Goal: Task Accomplishment & Management: Manage account settings

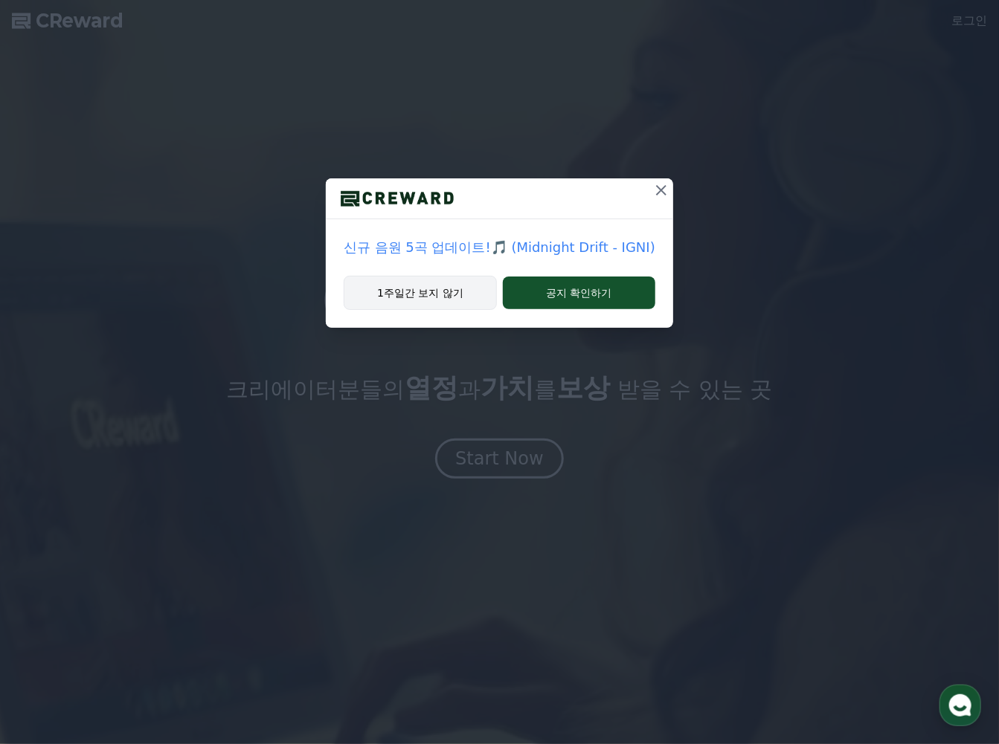
click at [423, 295] on button "1주일간 보지 않기" at bounding box center [420, 293] width 153 height 34
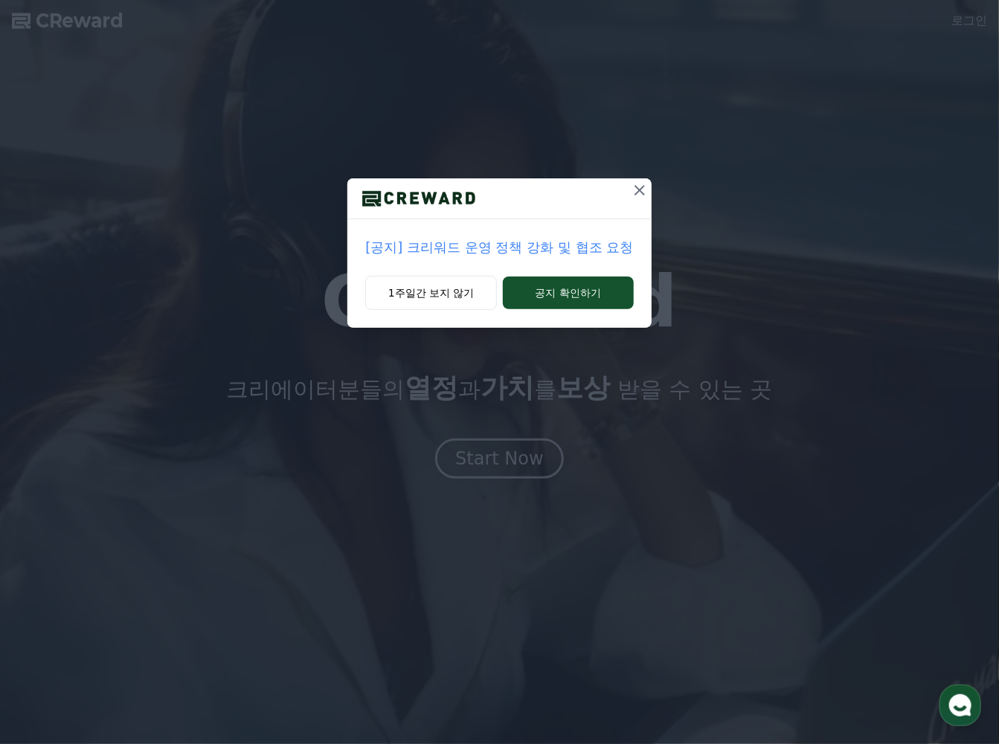
click at [515, 458] on div "[공지] 크리워드 운영 정책 강화 및 협조 요청 1주일간 보지 않기 공지 확인하기" at bounding box center [499, 372] width 999 height 744
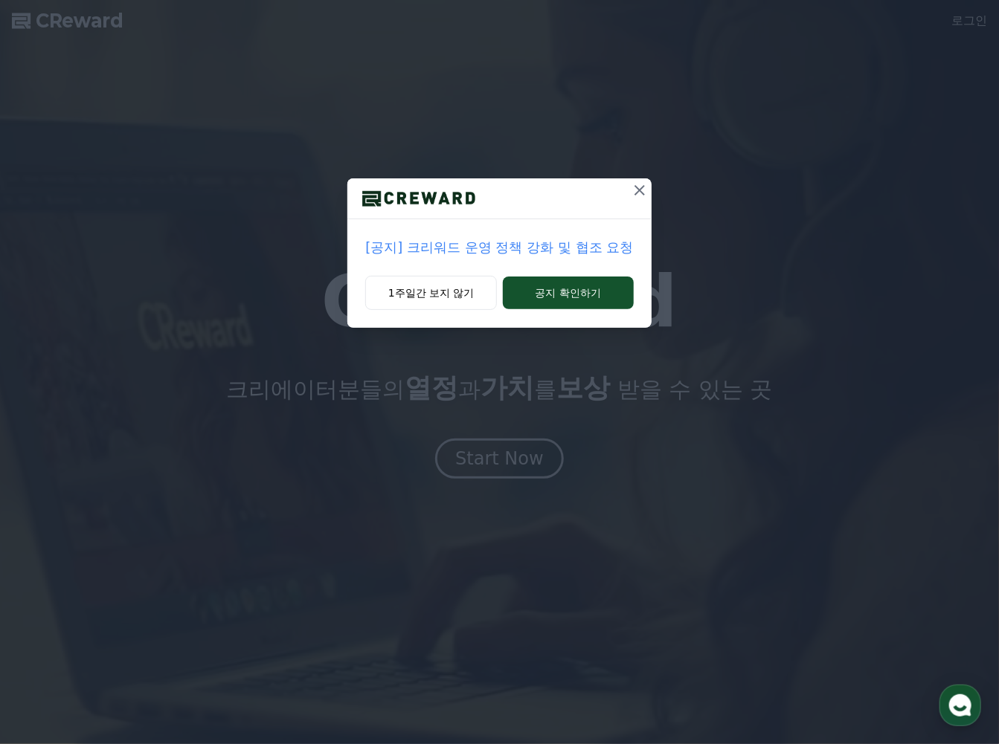
click at [512, 457] on div "[공지] 크리워드 운영 정책 강화 및 협조 요청 1주일간 보지 않기 공지 확인하기" at bounding box center [499, 372] width 999 height 744
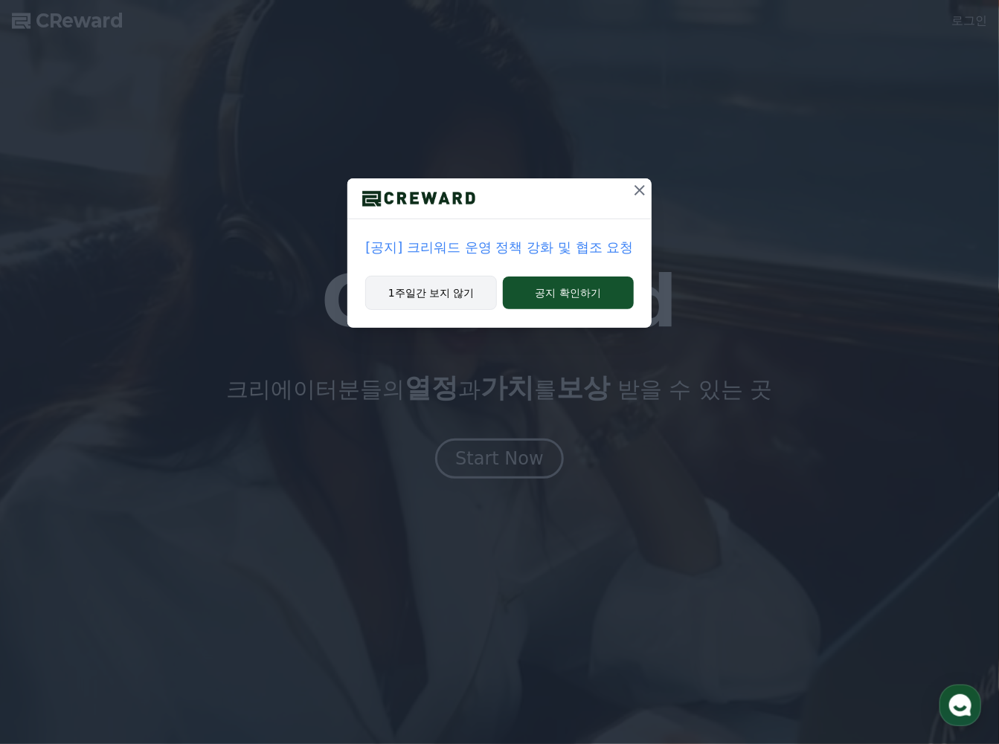
click at [439, 287] on button "1주일간 보지 않기" at bounding box center [431, 293] width 132 height 34
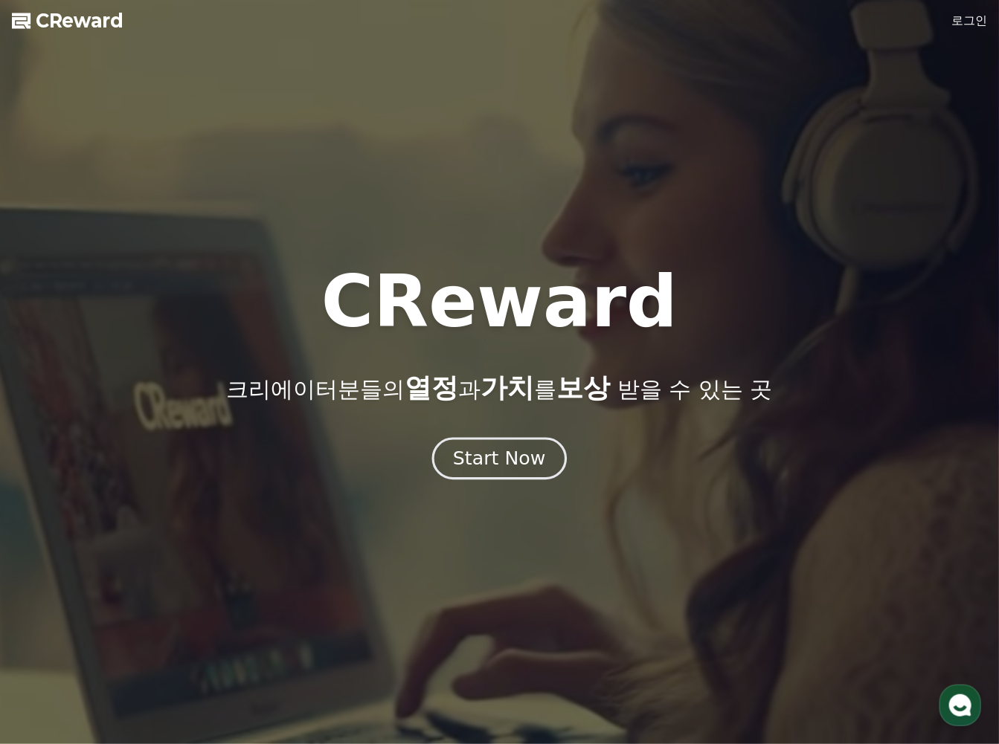
click at [506, 458] on div "Start Now" at bounding box center [499, 458] width 92 height 25
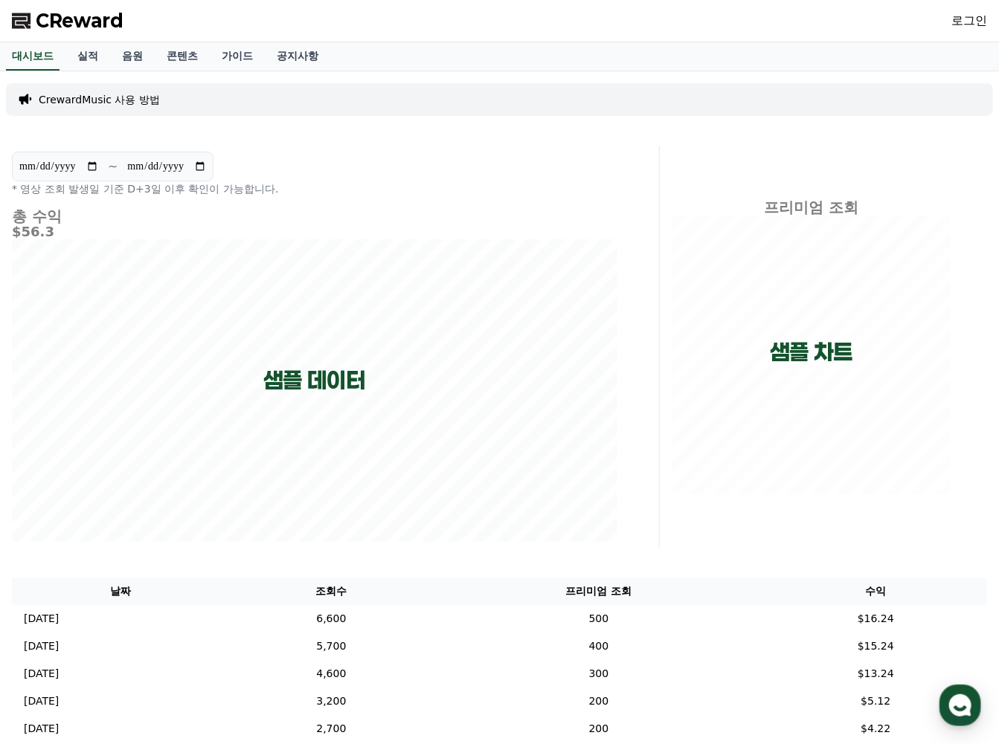
click at [957, 28] on link "로그인" at bounding box center [969, 21] width 36 height 18
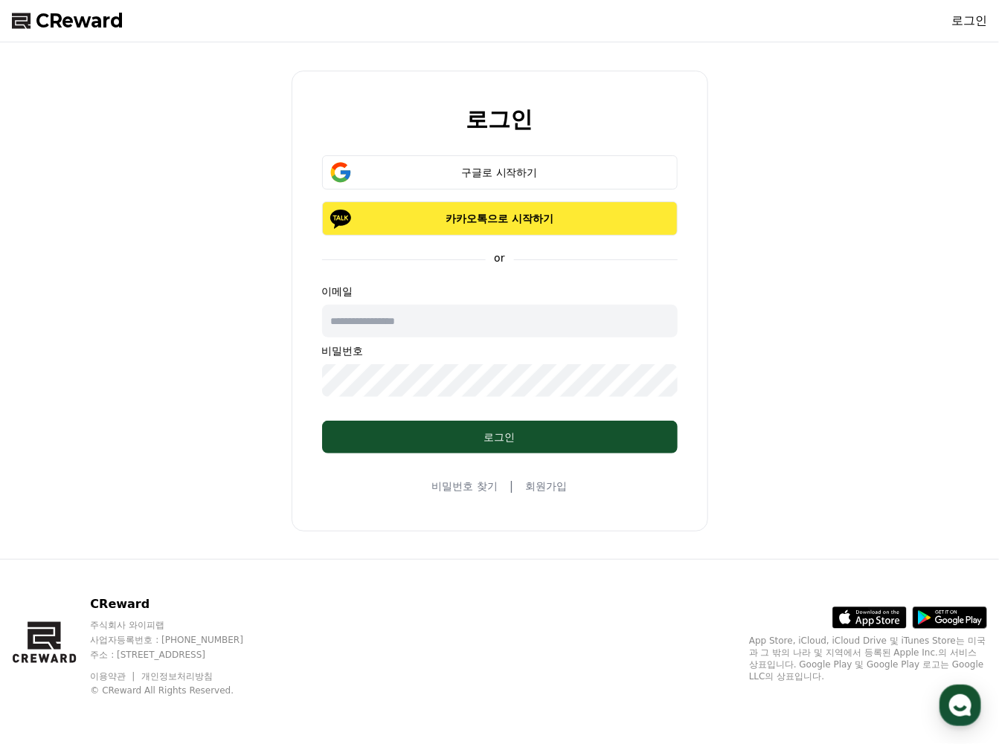
click at [530, 214] on p "카카오톡으로 시작하기" at bounding box center [500, 218] width 312 height 15
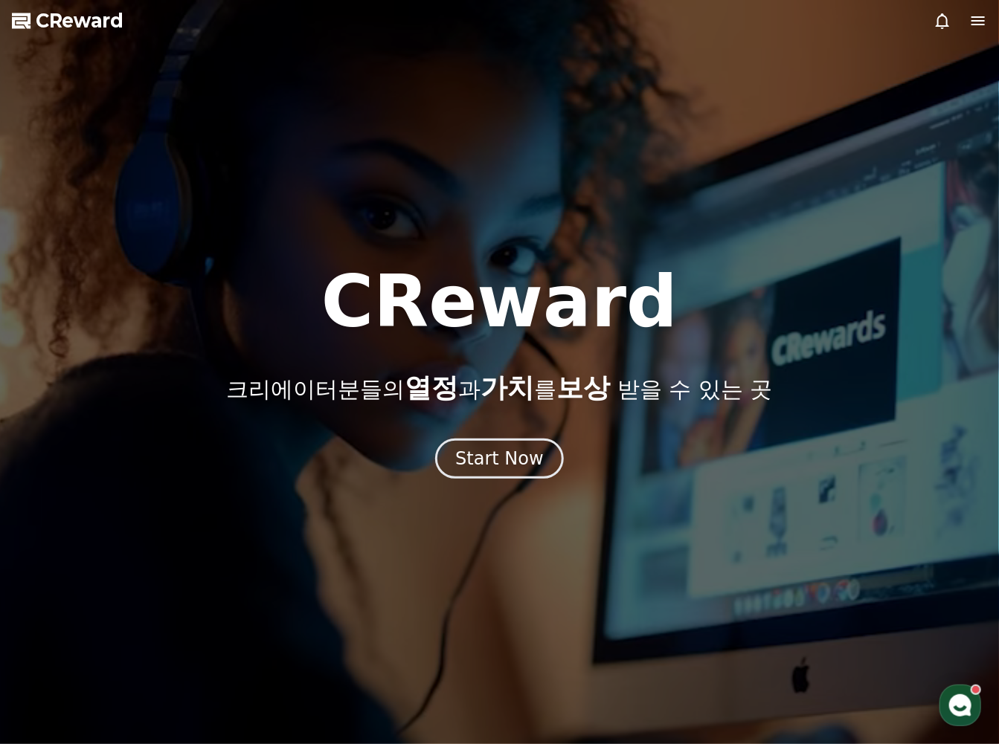
click at [69, 16] on span "CReward" at bounding box center [80, 21] width 88 height 24
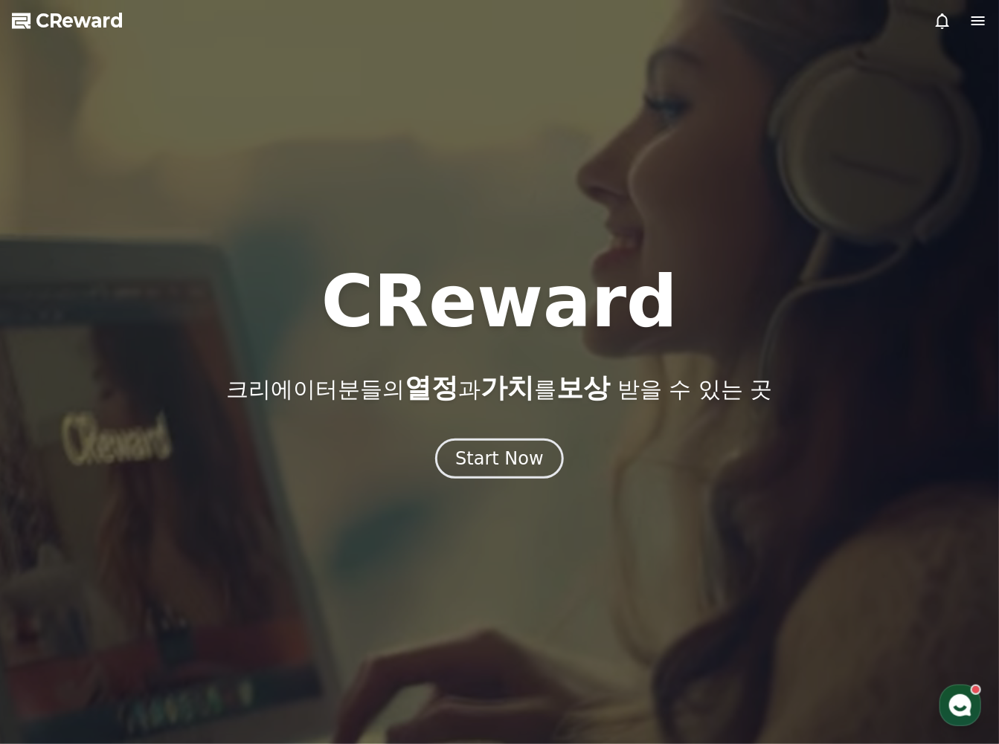
click at [974, 18] on icon at bounding box center [978, 21] width 18 height 18
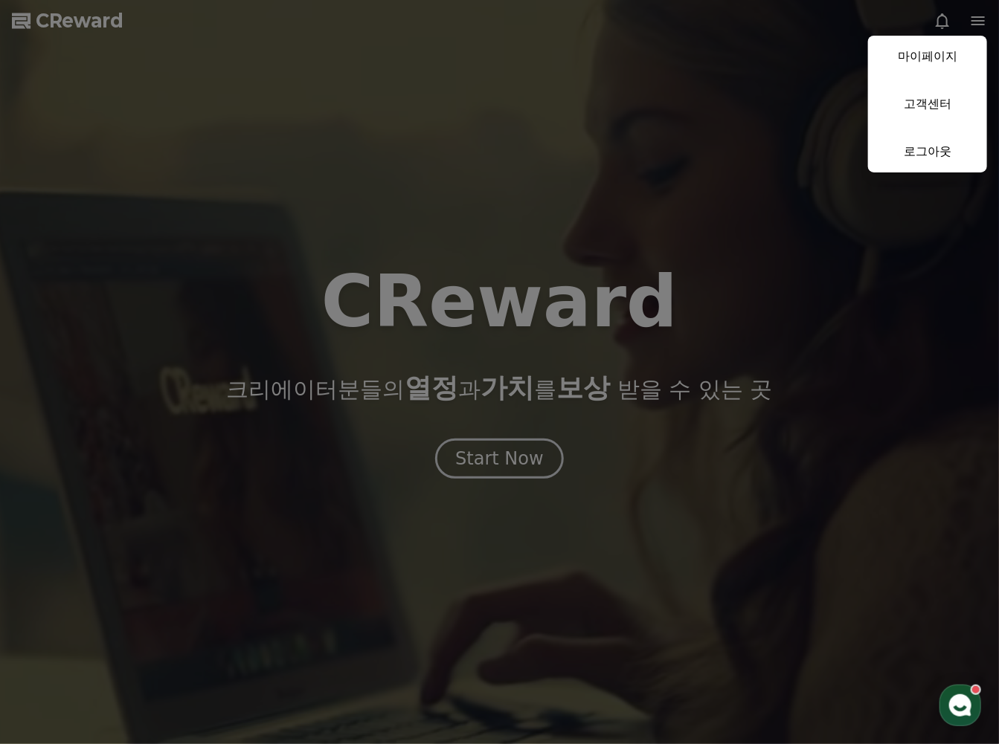
click at [930, 59] on link "마이페이지" at bounding box center [927, 57] width 119 height 42
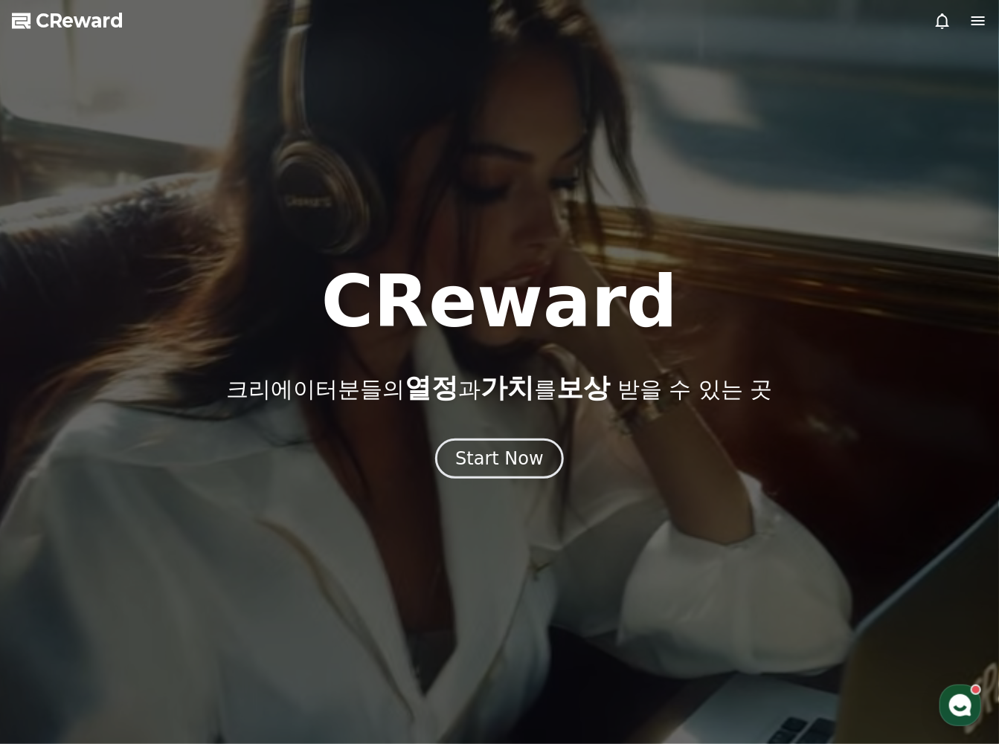
select select "**********"
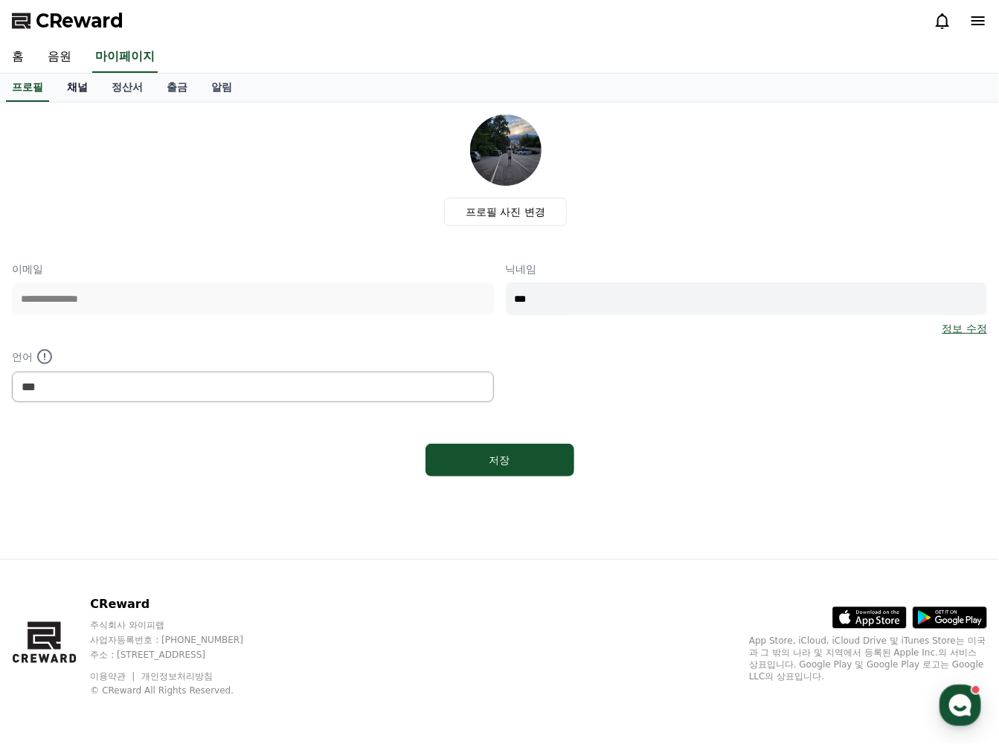
click at [75, 83] on link "채널" at bounding box center [77, 88] width 45 height 28
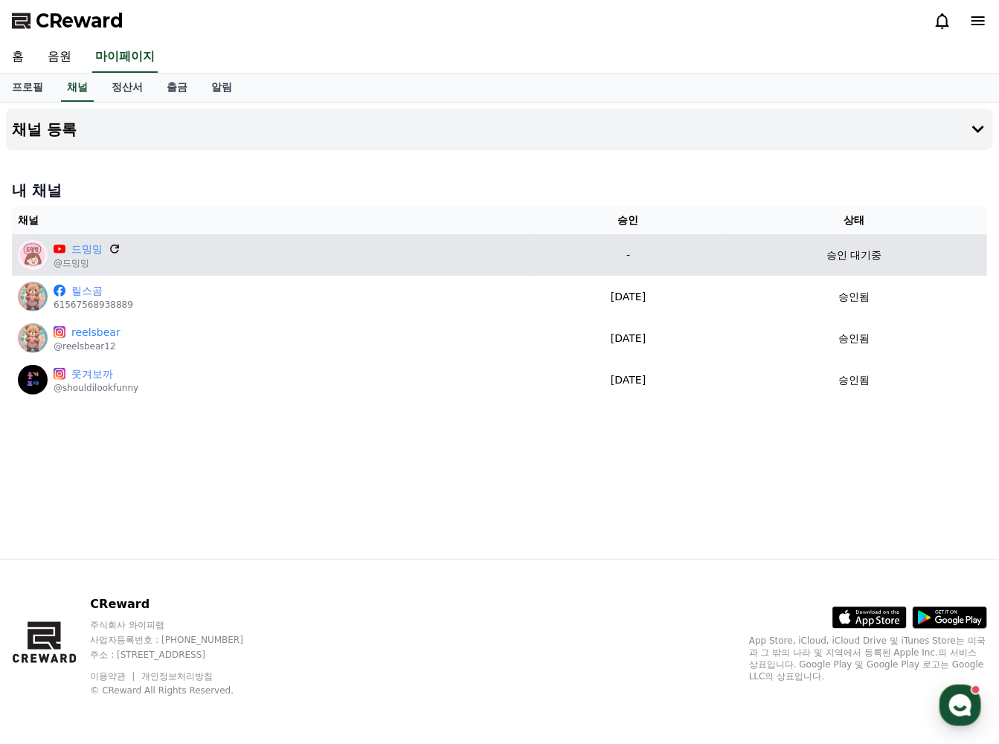
click at [110, 246] on icon at bounding box center [114, 248] width 13 height 13
